Goal: Find contact information: Obtain details needed to contact an individual or organization

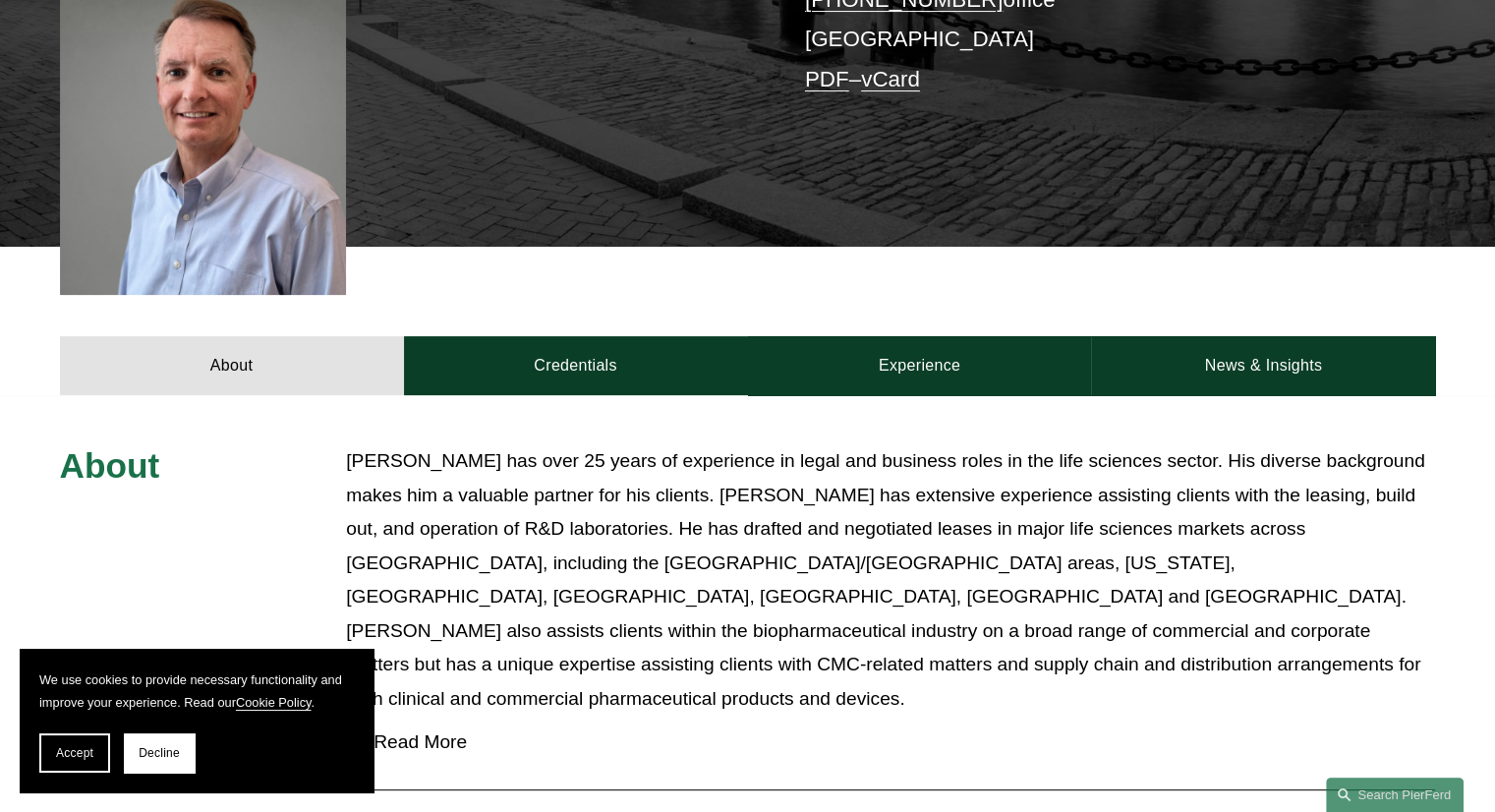
scroll to position [561, 0]
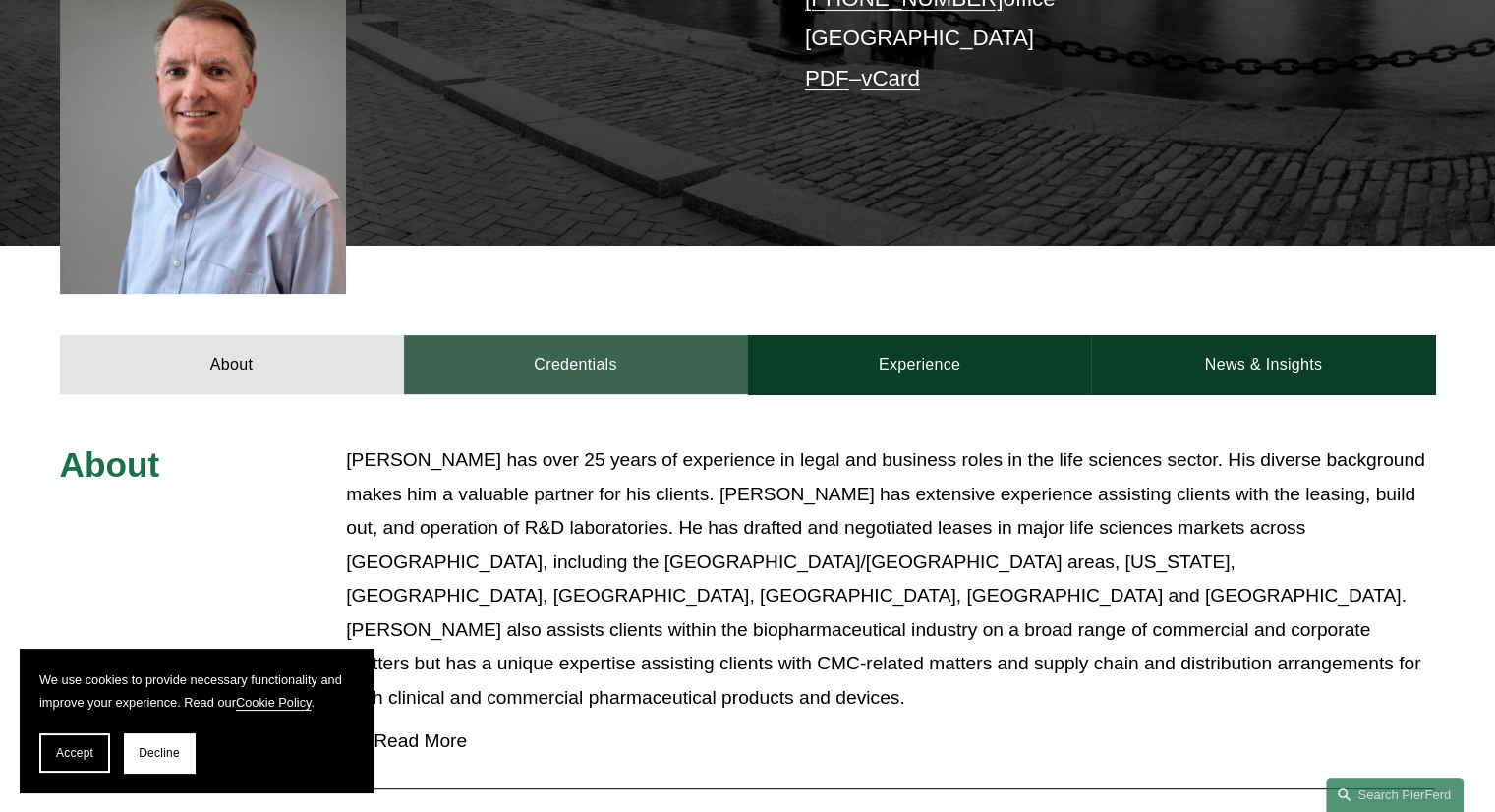
click at [586, 336] on link "Credentials" at bounding box center [576, 365] width 344 height 59
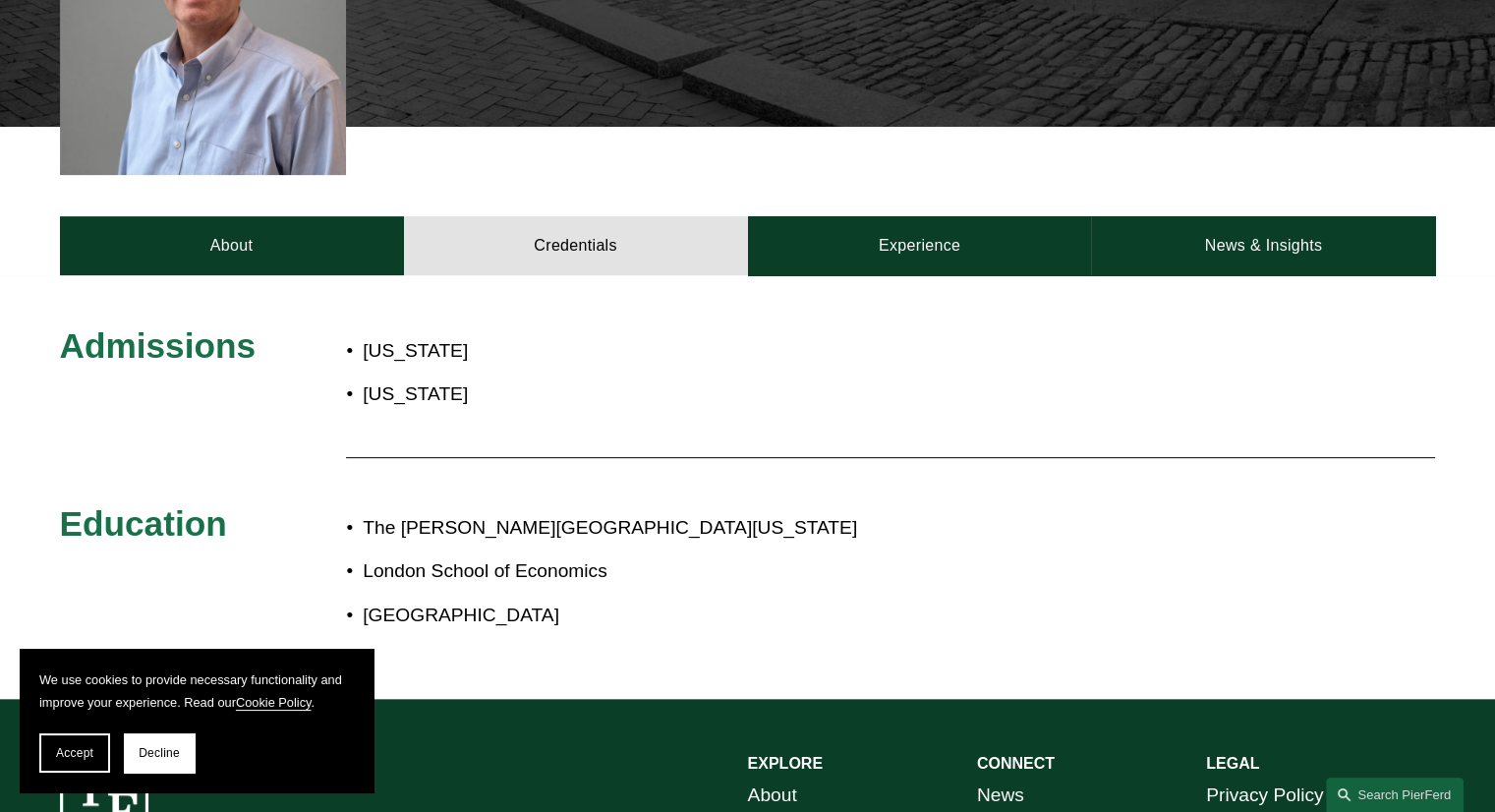
scroll to position [649, 0]
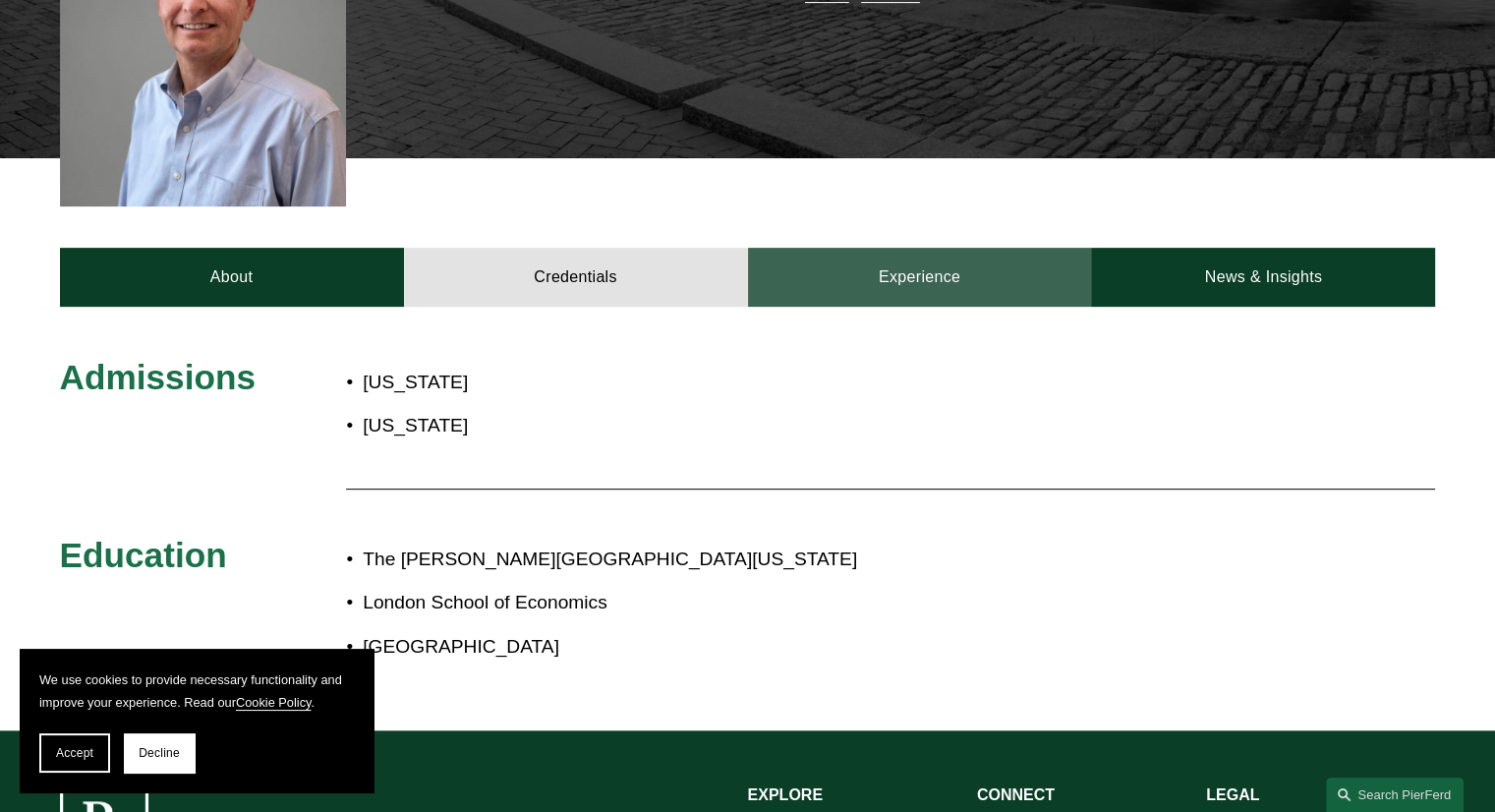
click at [911, 248] on link "Experience" at bounding box center [920, 278] width 344 height 59
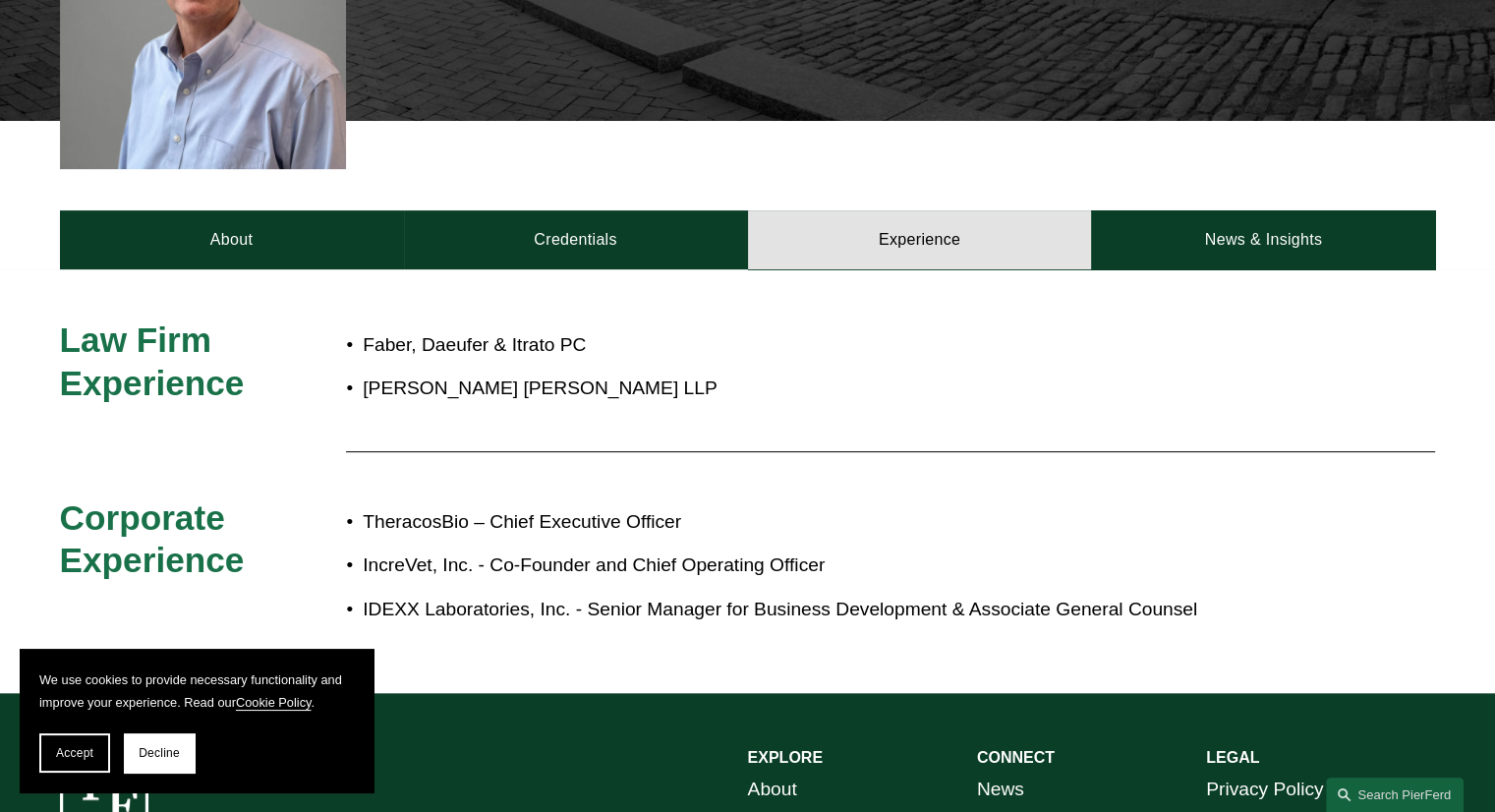
scroll to position [696, 0]
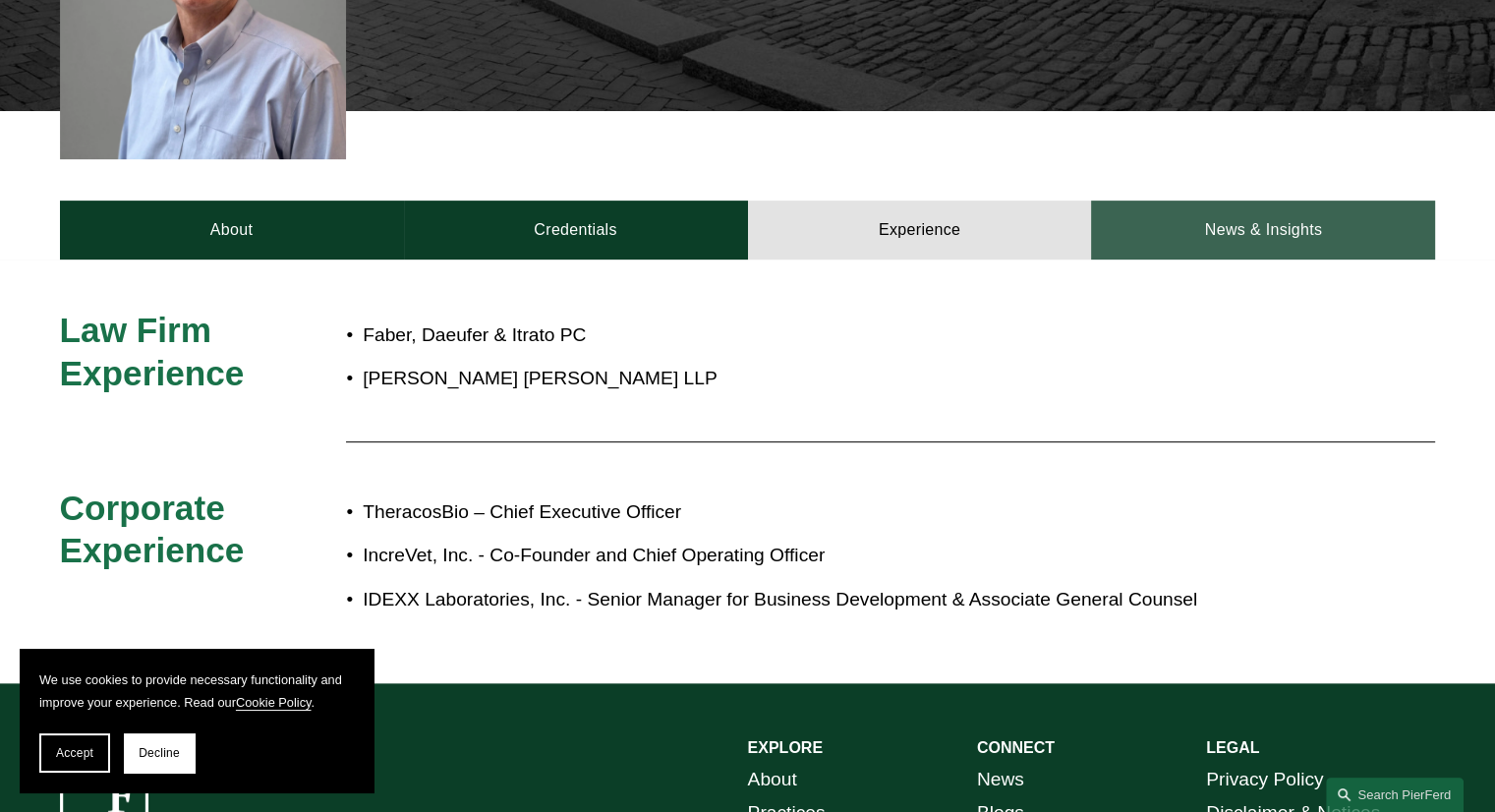
click at [1228, 208] on link "News & Insights" at bounding box center [1264, 230] width 344 height 59
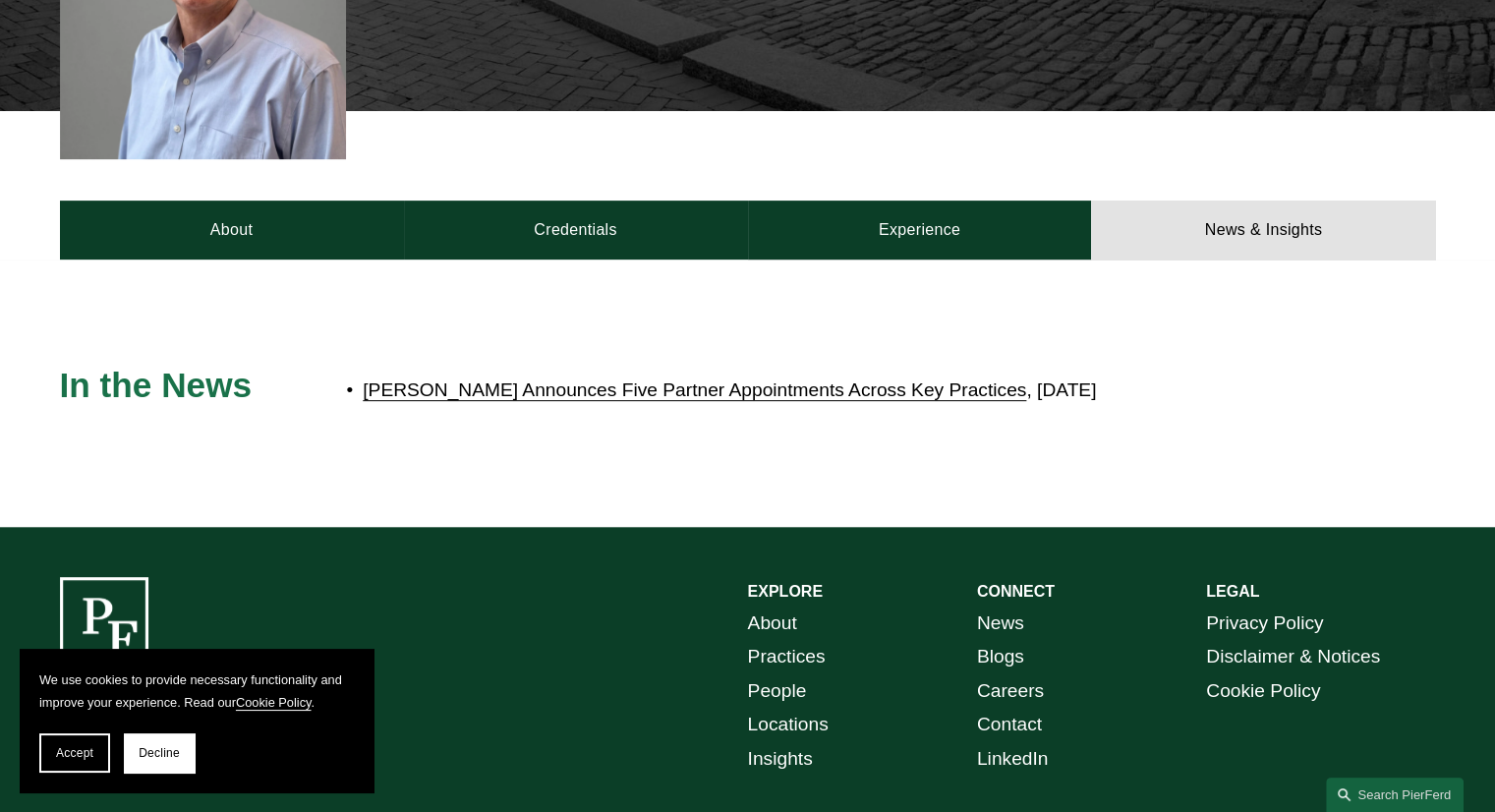
click at [523, 380] on link "[PERSON_NAME] Announces Five Partner Appointments Across Key Practices" at bounding box center [695, 390] width 663 height 21
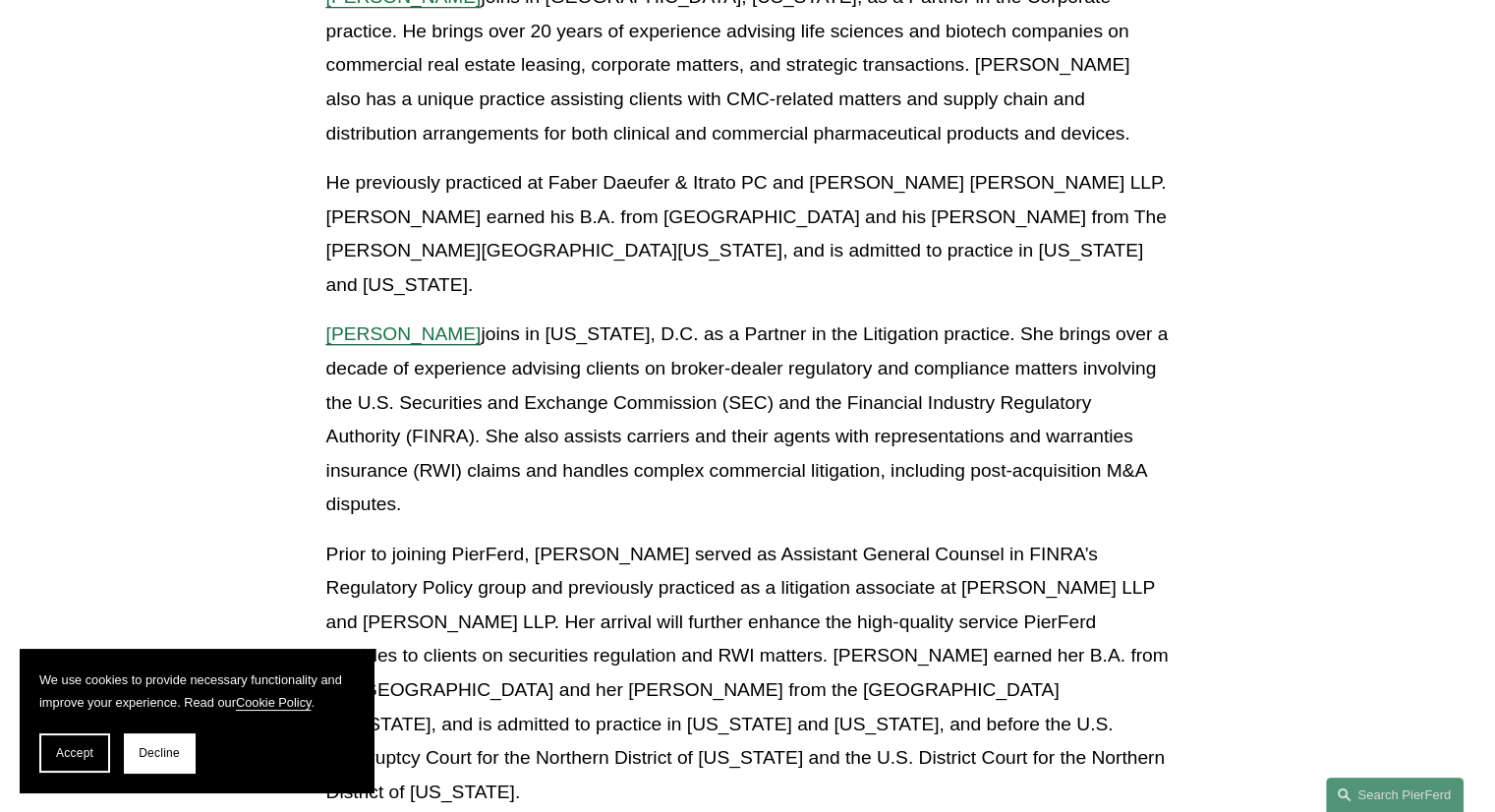
scroll to position [832, 0]
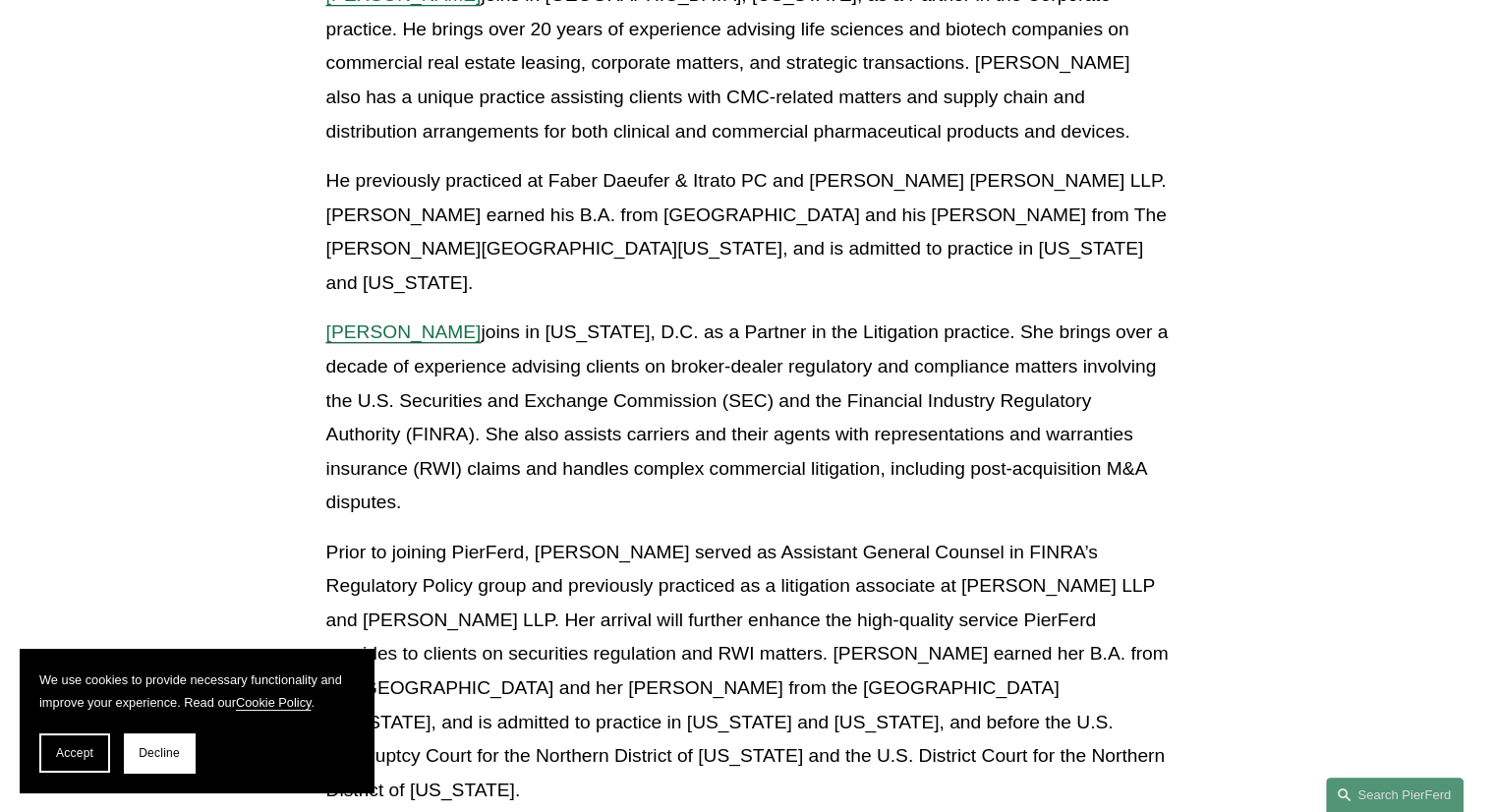
click at [142, 776] on section "We use cookies to provide necessary functionality and improve your experience. …" at bounding box center [197, 720] width 354 height 144
click at [148, 766] on button "Decline" at bounding box center [159, 753] width 71 height 39
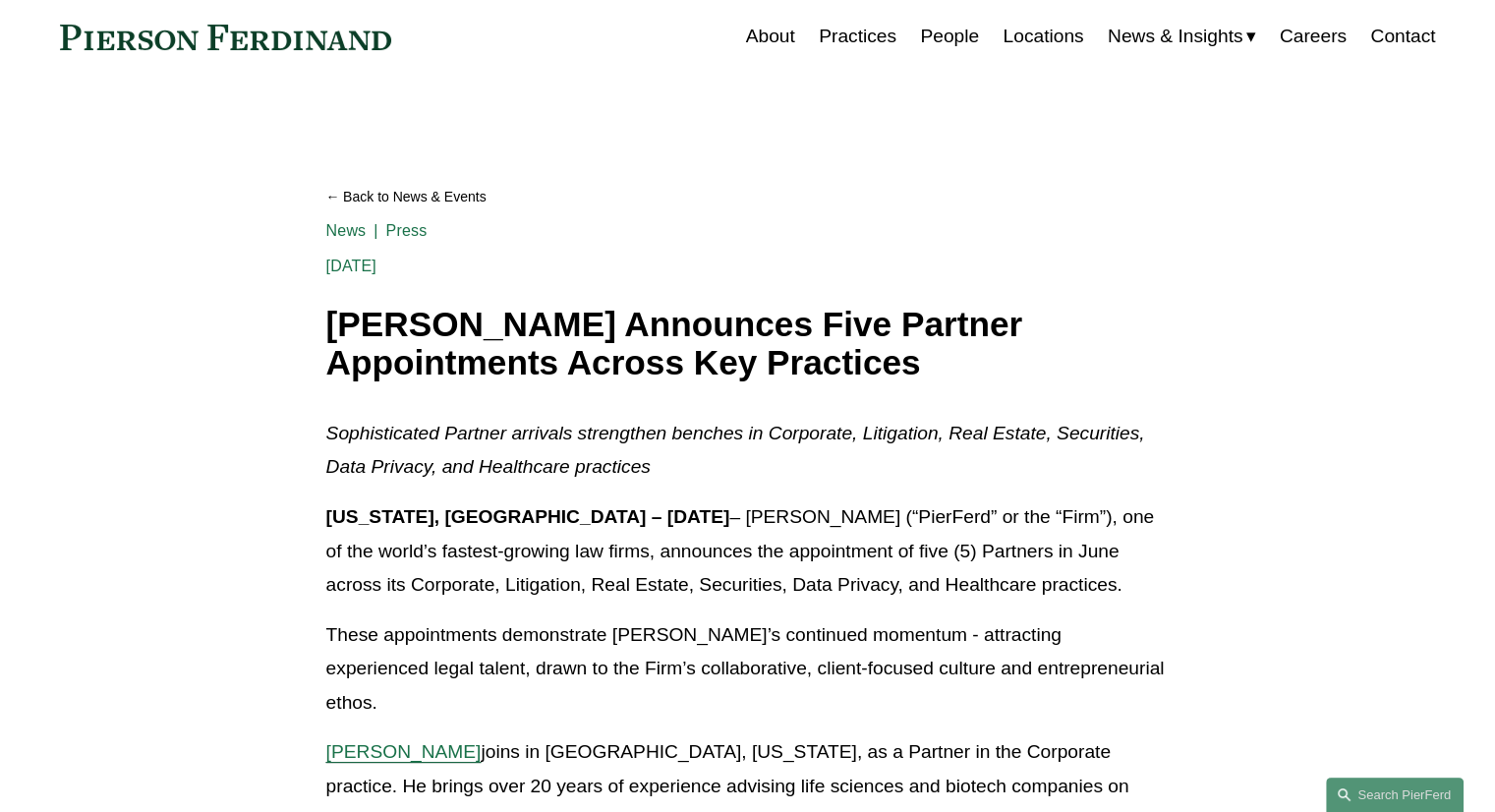
scroll to position [0, 0]
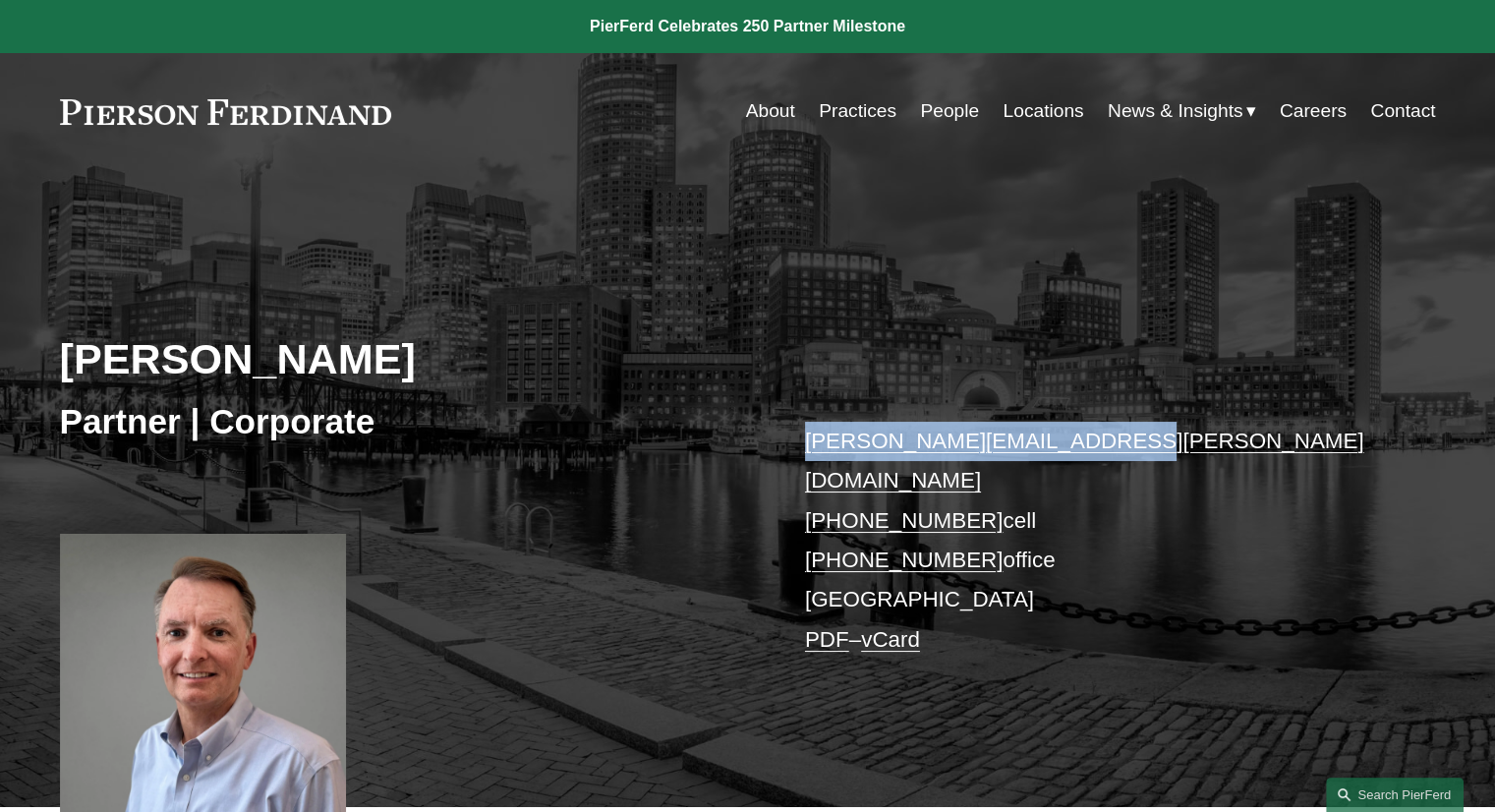
drag, startPoint x: 1093, startPoint y: 436, endPoint x: 806, endPoint y: 429, distance: 287.1
click at [806, 429] on p "brian.connelly@pierferd.com +1.207.730.2108 cell +1.617.609.8396 office Boston …" at bounding box center [1091, 540] width 573 height 238
copy link "brian.connelly@pierferd.com"
